Goal: Check status: Check status

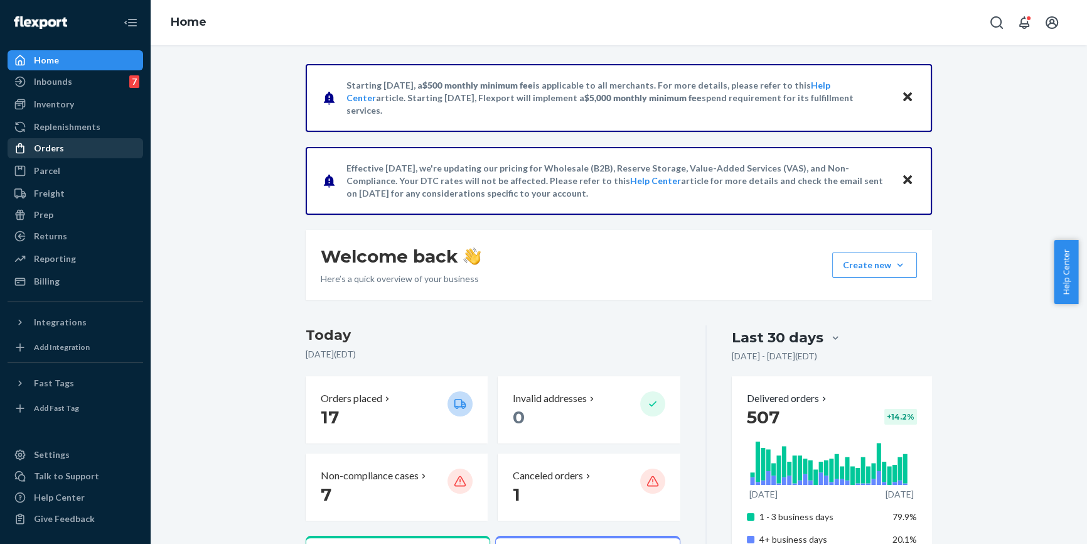
click at [78, 153] on div "Orders" at bounding box center [75, 148] width 133 height 18
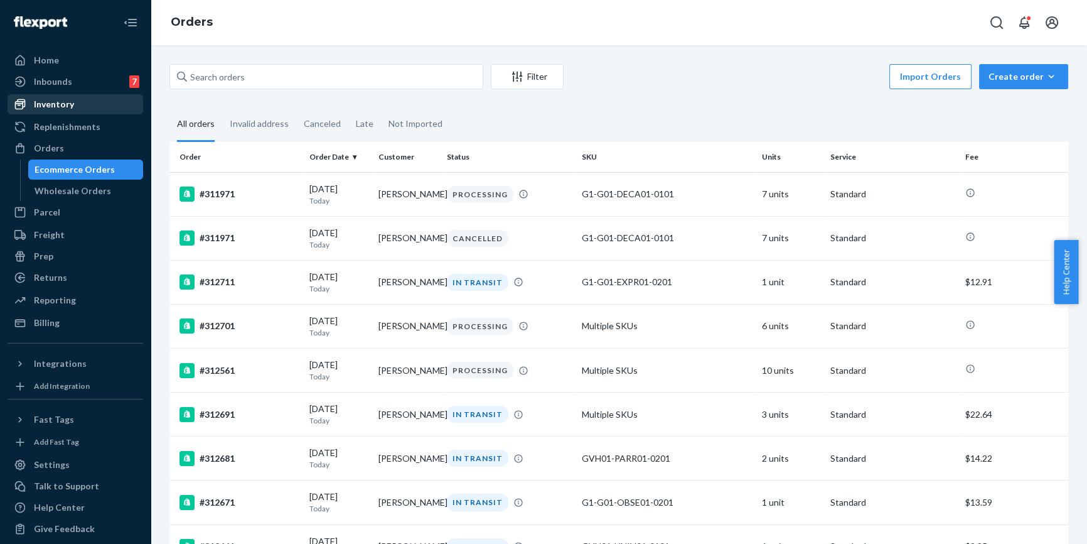
click at [77, 105] on div "Inventory" at bounding box center [75, 104] width 133 height 18
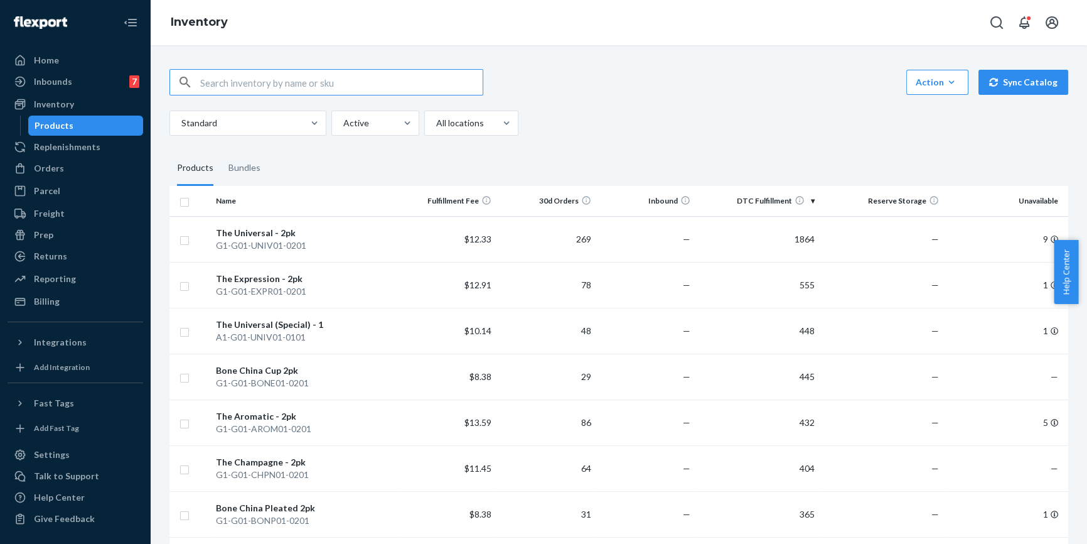
click at [354, 87] on input "text" at bounding box center [341, 82] width 283 height 25
type input "char"
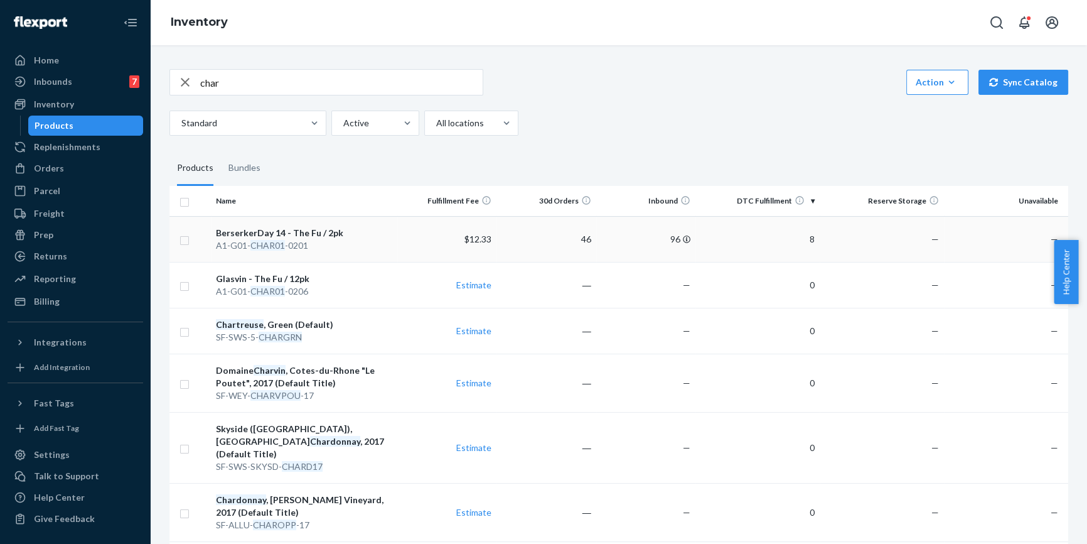
click at [271, 237] on div "BerserkerDay 14 - The Fu / 2pk" at bounding box center [304, 233] width 176 height 13
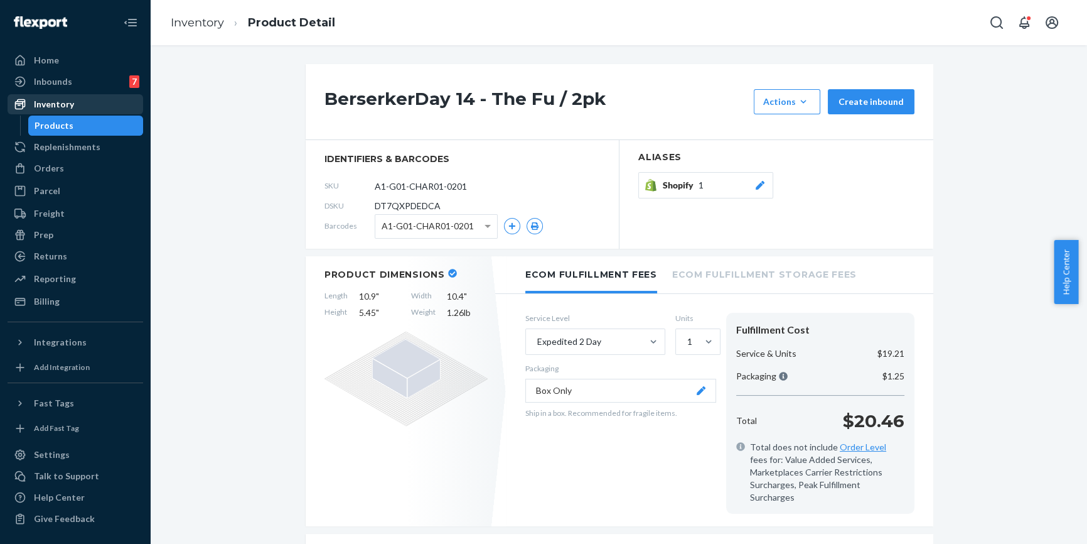
click at [81, 100] on div "Inventory" at bounding box center [75, 104] width 133 height 18
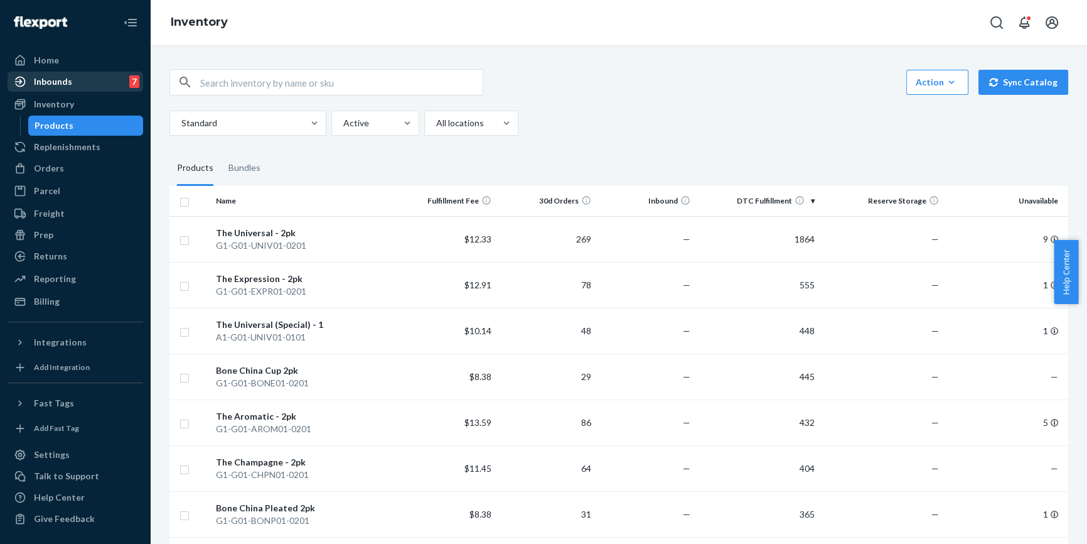
click at [76, 87] on div "Inbounds 7" at bounding box center [75, 82] width 133 height 18
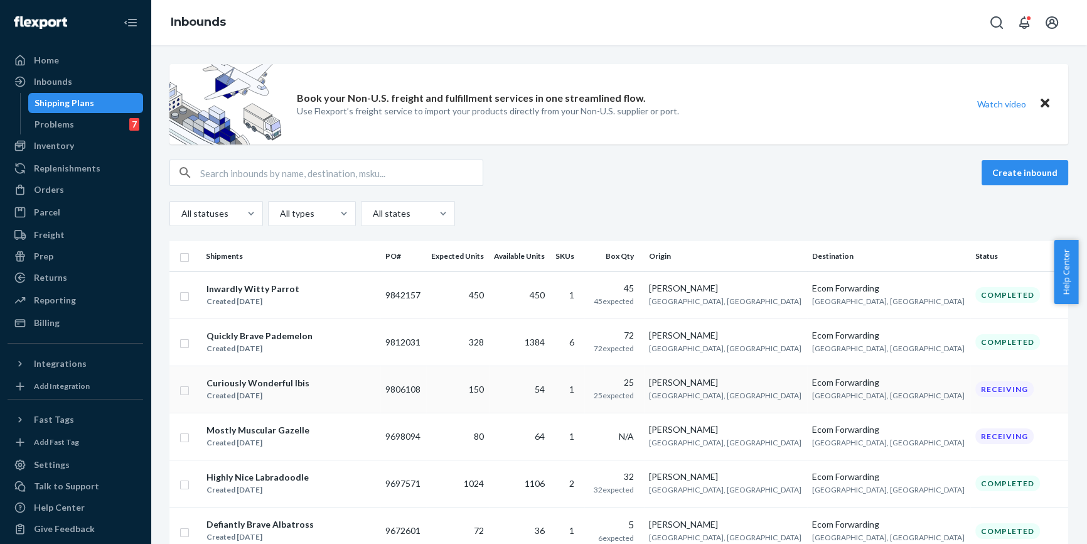
click at [265, 390] on div "Created [DATE]" at bounding box center [258, 395] width 103 height 13
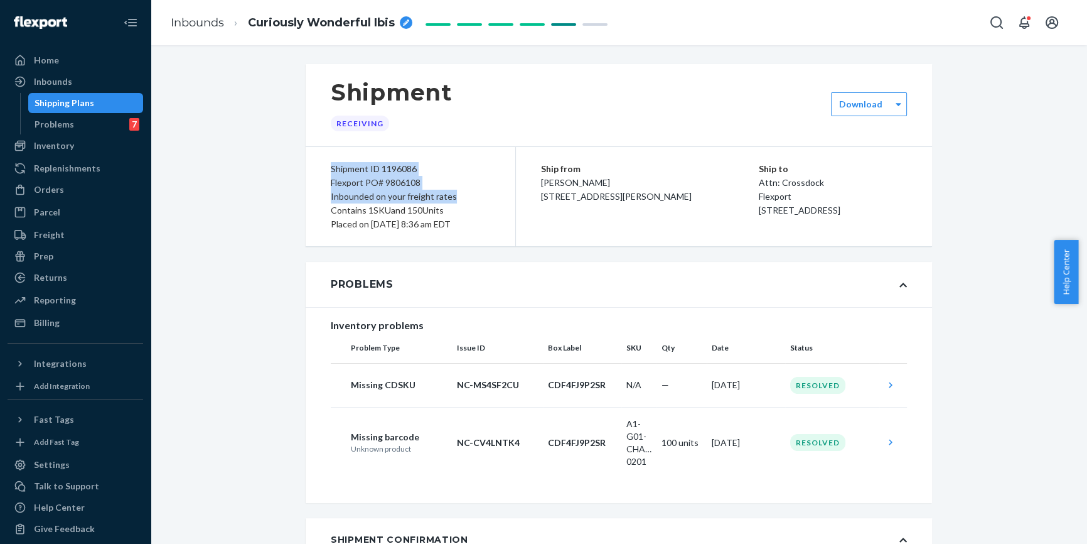
drag, startPoint x: 318, startPoint y: 174, endPoint x: 463, endPoint y: 193, distance: 146.3
click at [463, 193] on div "Shipment ID 1196086 Flexport PO# 9806108 Inbounded on your freight rates Contai…" at bounding box center [411, 196] width 210 height 99
click at [333, 173] on div "Shipment ID 1196086" at bounding box center [410, 169] width 159 height 14
drag, startPoint x: 333, startPoint y: 173, endPoint x: 497, endPoint y: 219, distance: 170.8
click at [497, 219] on div "Shipment ID 1196086 Flexport PO# 9806108 Inbounded on your freight rates Contai…" at bounding box center [411, 196] width 210 height 99
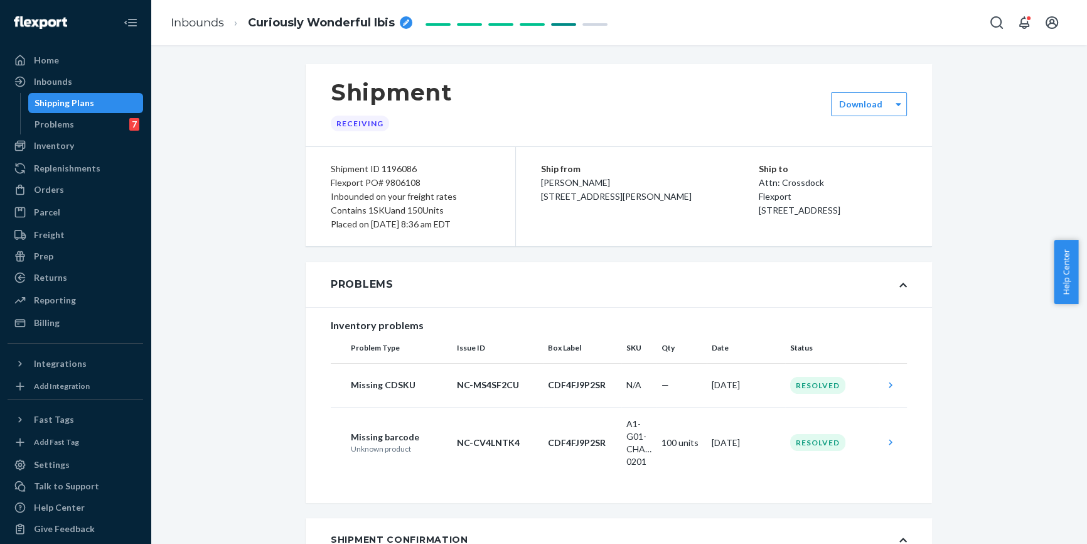
click at [676, 300] on div "Problems" at bounding box center [619, 284] width 627 height 45
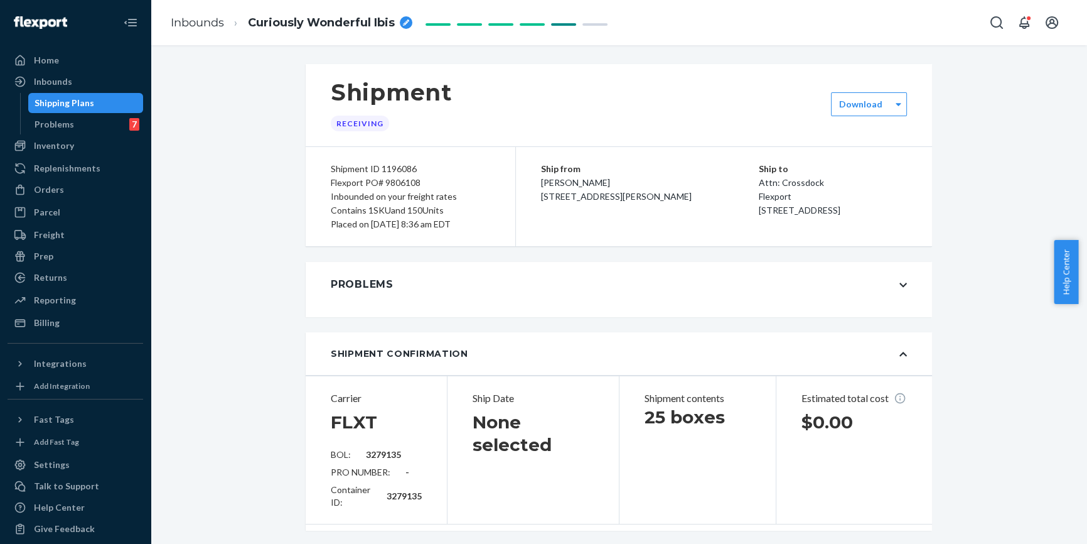
click at [655, 350] on div "Shipment Confirmation" at bounding box center [619, 353] width 627 height 43
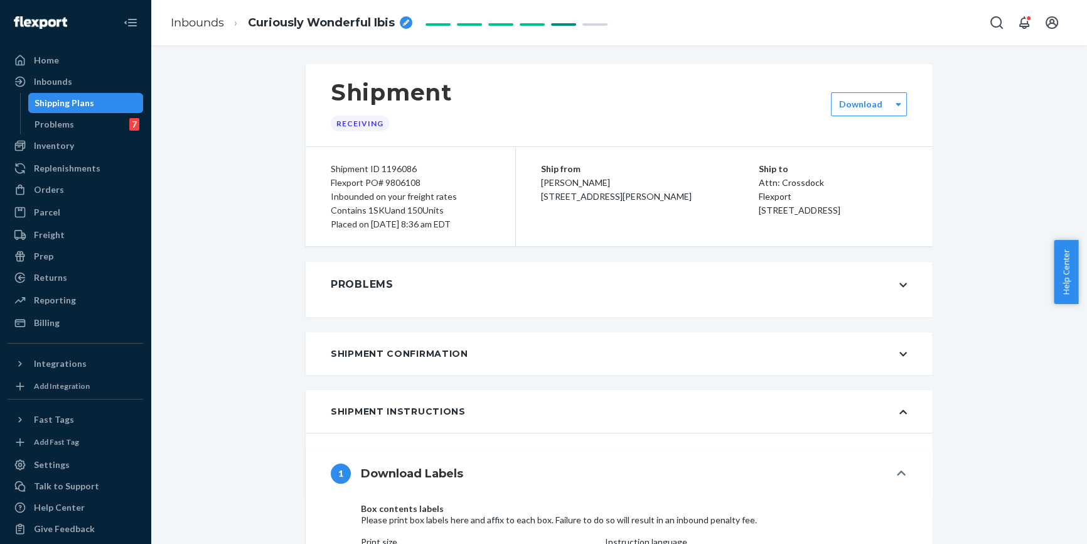
click at [642, 403] on div "Shipment Instructions" at bounding box center [619, 411] width 627 height 43
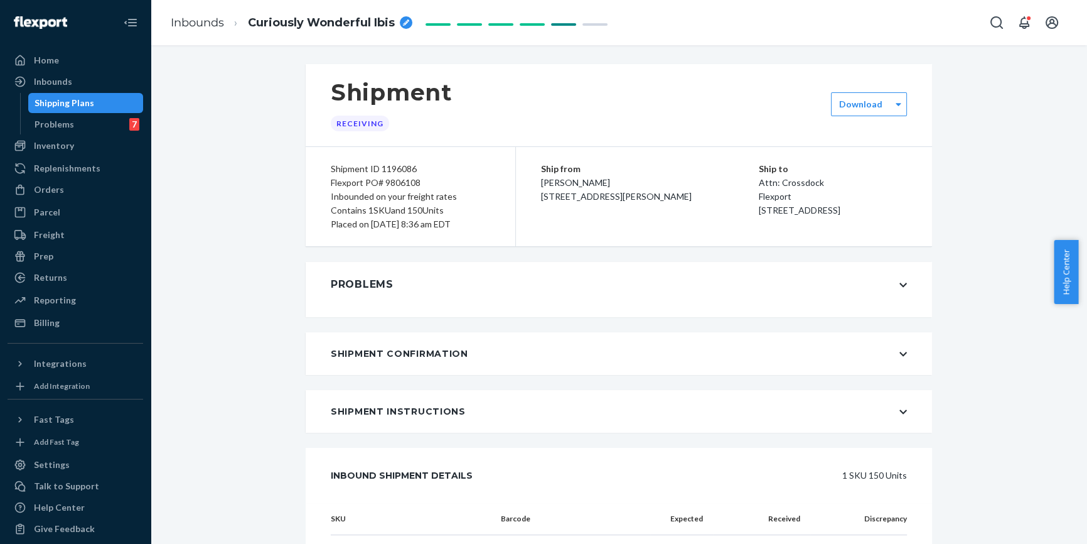
click at [331, 165] on div "Shipment ID 1196086" at bounding box center [410, 169] width 159 height 14
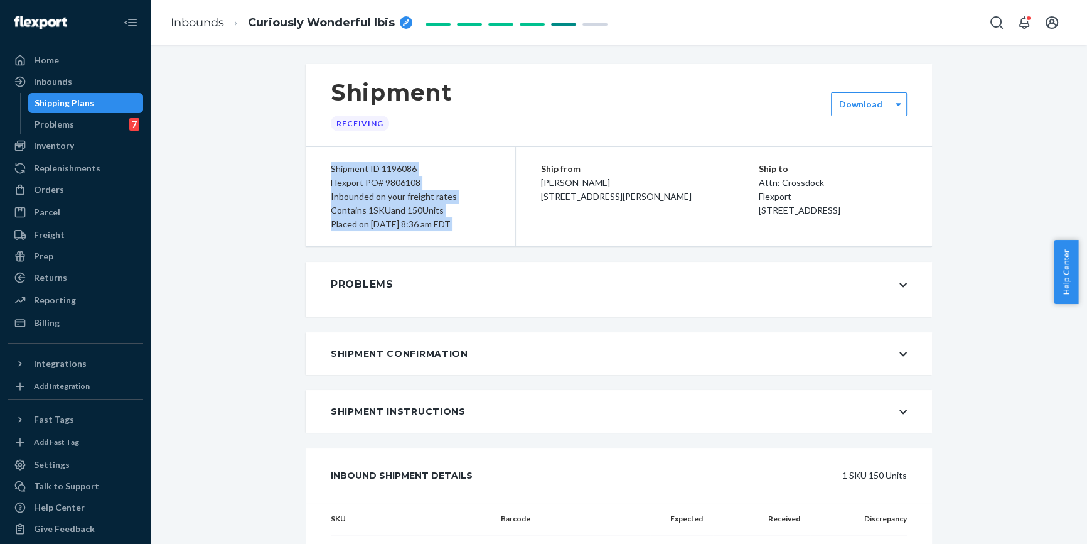
drag, startPoint x: 329, startPoint y: 165, endPoint x: 496, endPoint y: 218, distance: 175.3
click at [496, 218] on div "Shipment ID 1196086 Flexport PO# 9806108 Inbounded on your freight rates Contai…" at bounding box center [411, 196] width 210 height 99
copy div "Shipment ID 1196086 Flexport PO# 9806108 Inbounded on your freight rates Contai…"
